Goal: Navigation & Orientation: Find specific page/section

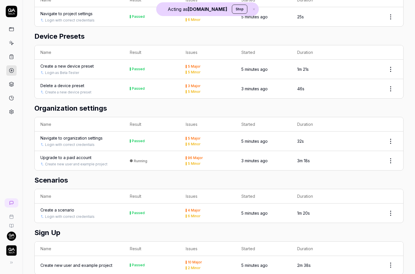
scroll to position [642, 0]
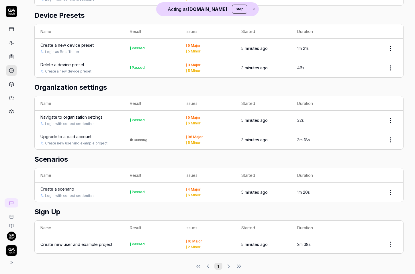
click at [54, 134] on div "Upgrade to a paid account" at bounding box center [65, 137] width 51 height 6
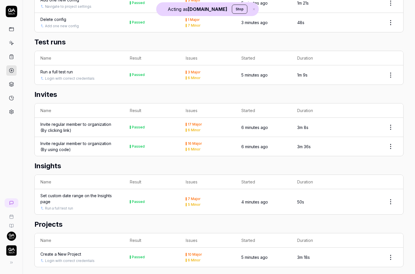
scroll to position [0, 0]
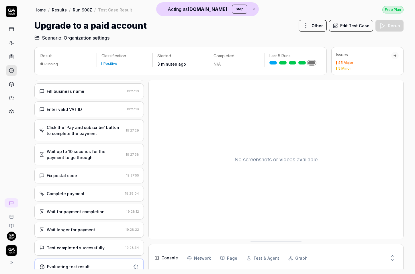
scroll to position [256, 0]
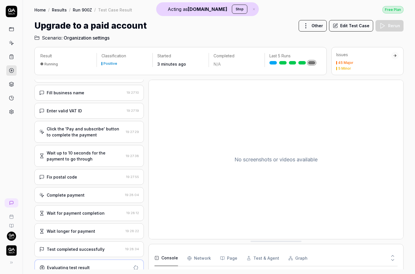
click at [84, 242] on div "Test completed successfully 19:28:34" at bounding box center [89, 250] width 110 height 16
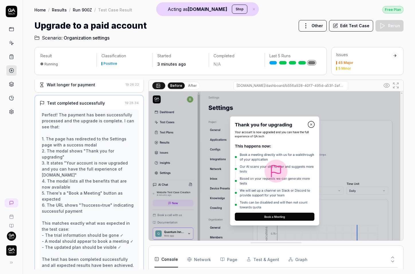
scroll to position [405, 0]
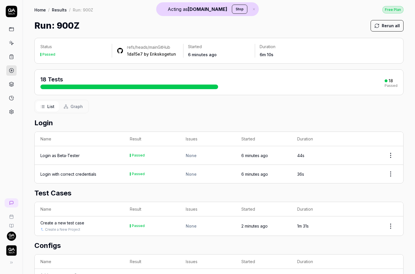
scroll to position [230, 0]
